Goal: Information Seeking & Learning: Learn about a topic

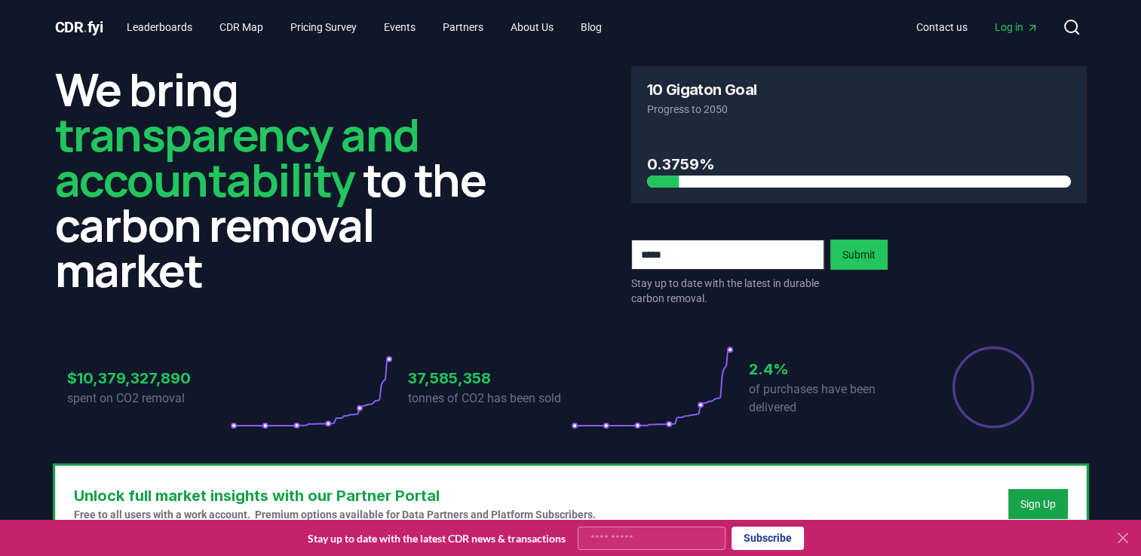
click at [985, 288] on div "Stay up to date with the latest in durable carbon removal. Submit" at bounding box center [858, 273] width 455 height 66
click at [614, 27] on link "Blog" at bounding box center [590, 27] width 45 height 27
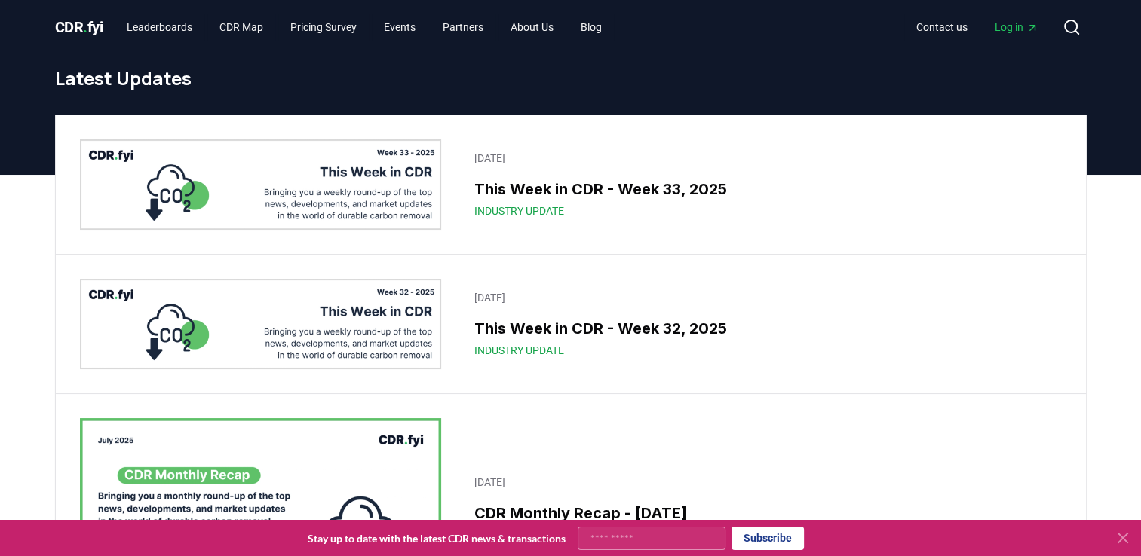
click at [1125, 539] on icon at bounding box center [1122, 538] width 18 height 18
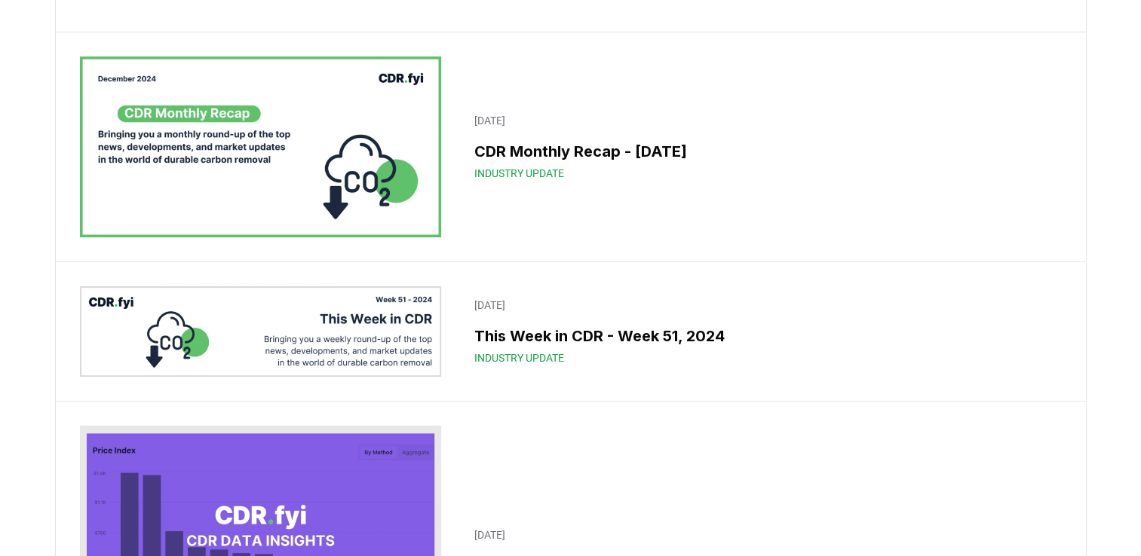
scroll to position [11258, 0]
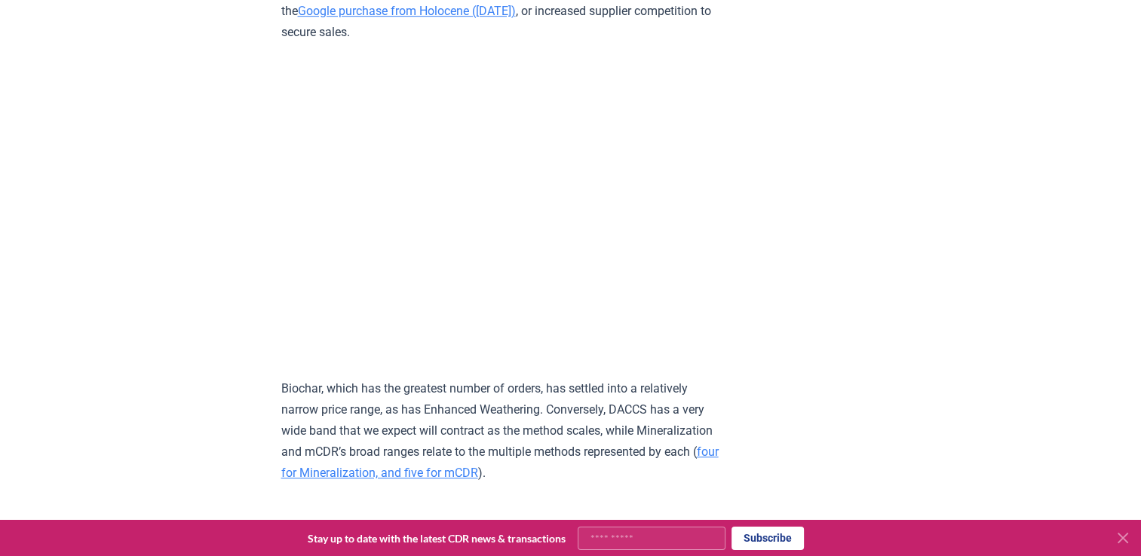
scroll to position [6772, 0]
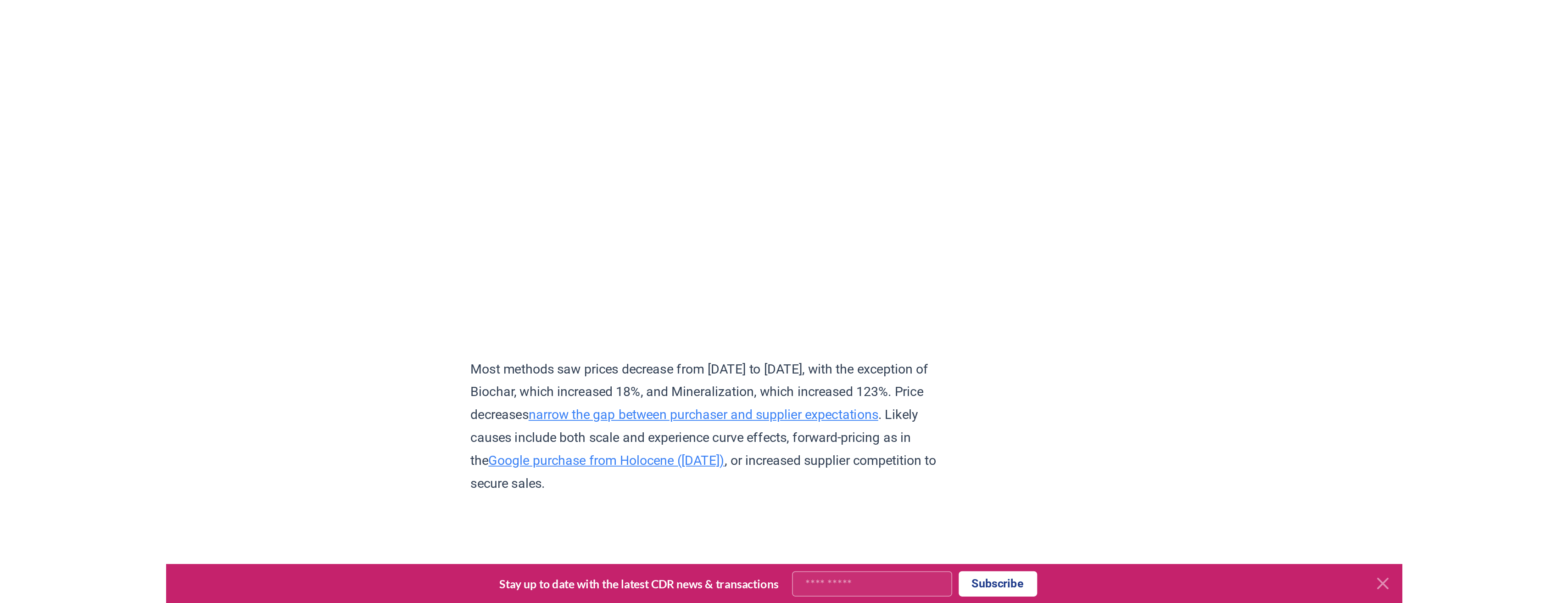
scroll to position [3846, 0]
